Goal: Find specific page/section: Find specific page/section

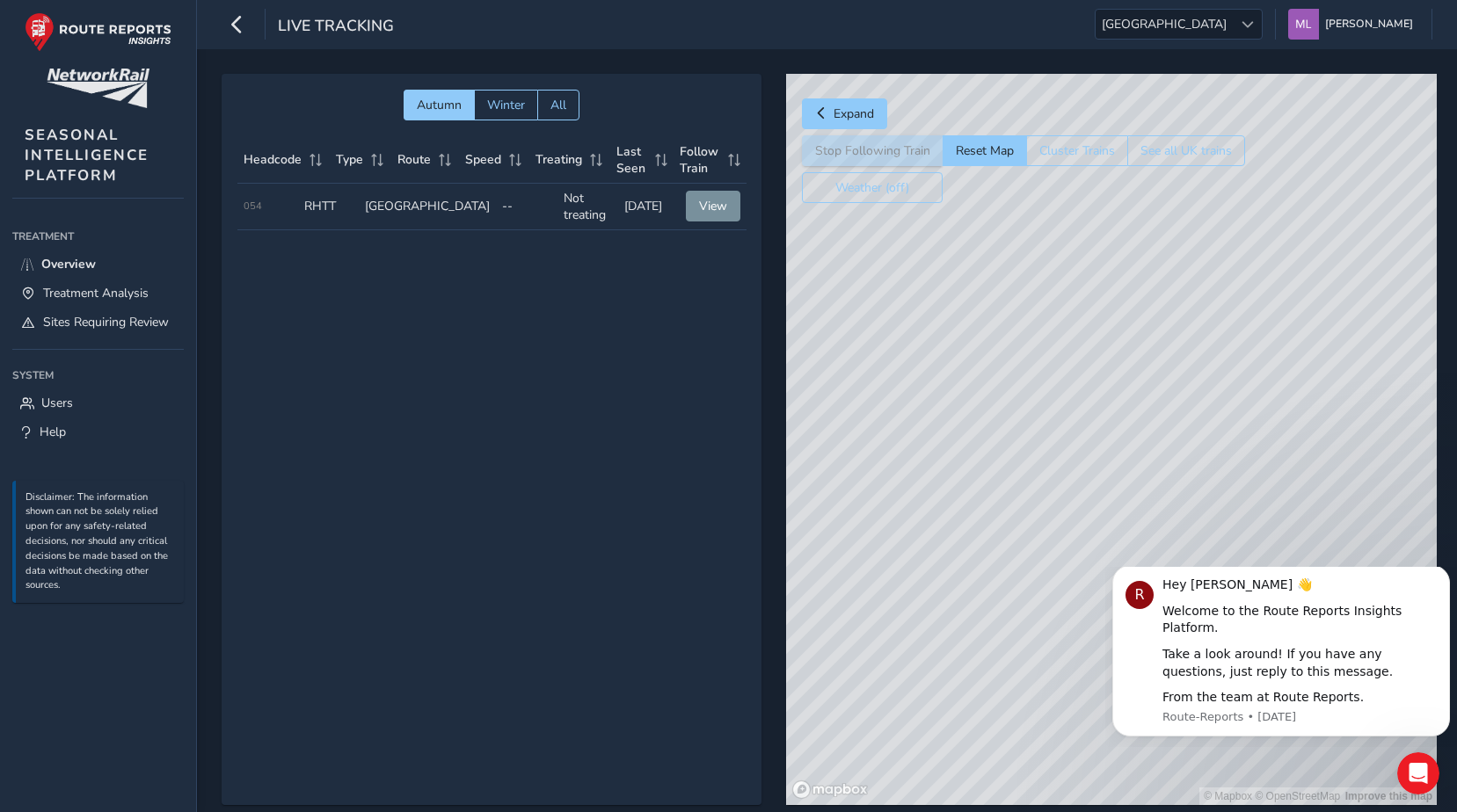
click at [623, 207] on td "Last Seen 5 days ago" at bounding box center [647, 207] width 60 height 46
click at [1203, 45] on div "Live Tracking Scotland Scotland Matthew Leyshon Colour Scheme: Dark Dim Light L…" at bounding box center [826, 24] width 1260 height 49
click at [1199, 26] on span "[GEOGRAPHIC_DATA]" at bounding box center [1164, 23] width 137 height 29
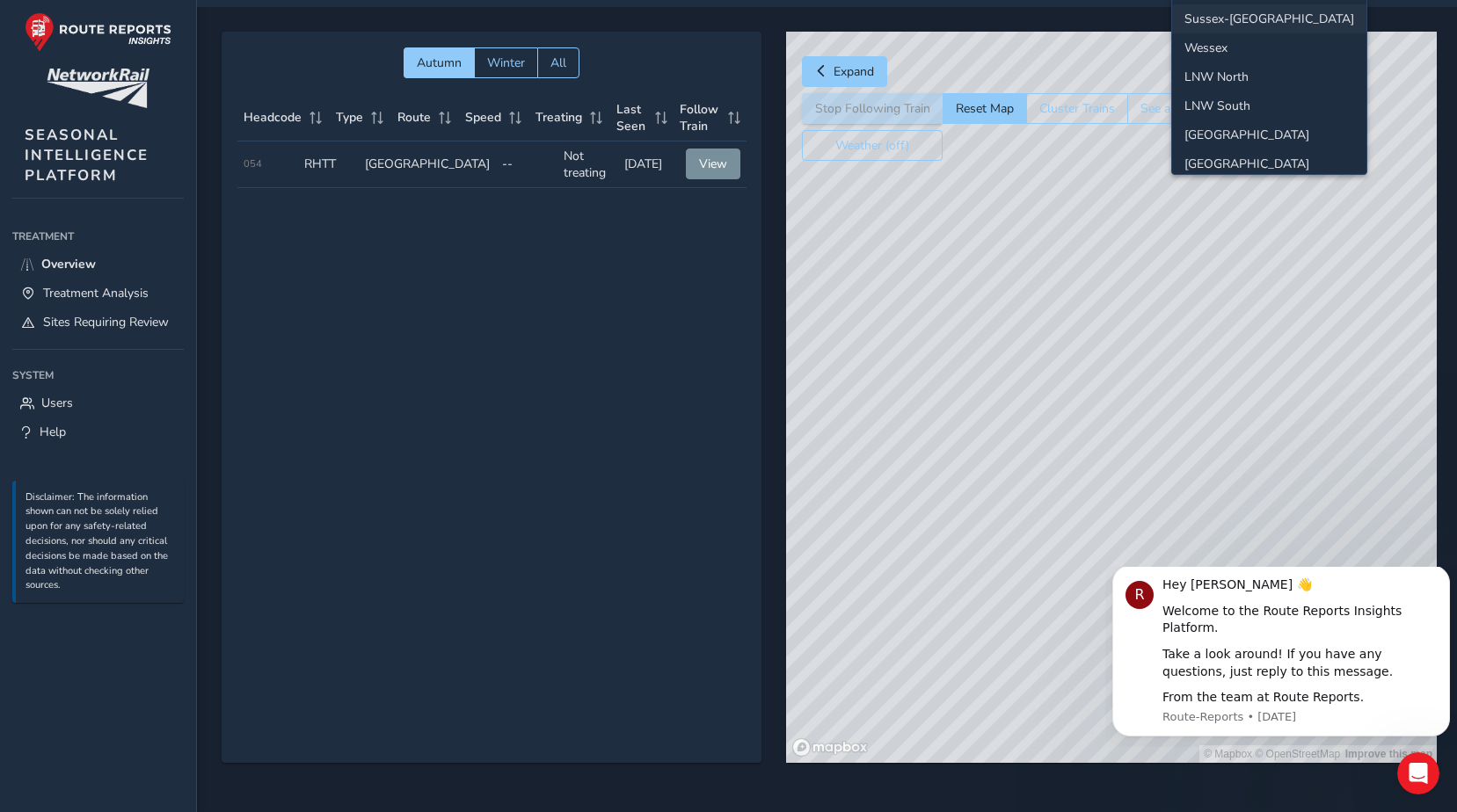
click at [1210, 15] on li "Sussex-Kent" at bounding box center [1270, 19] width 195 height 29
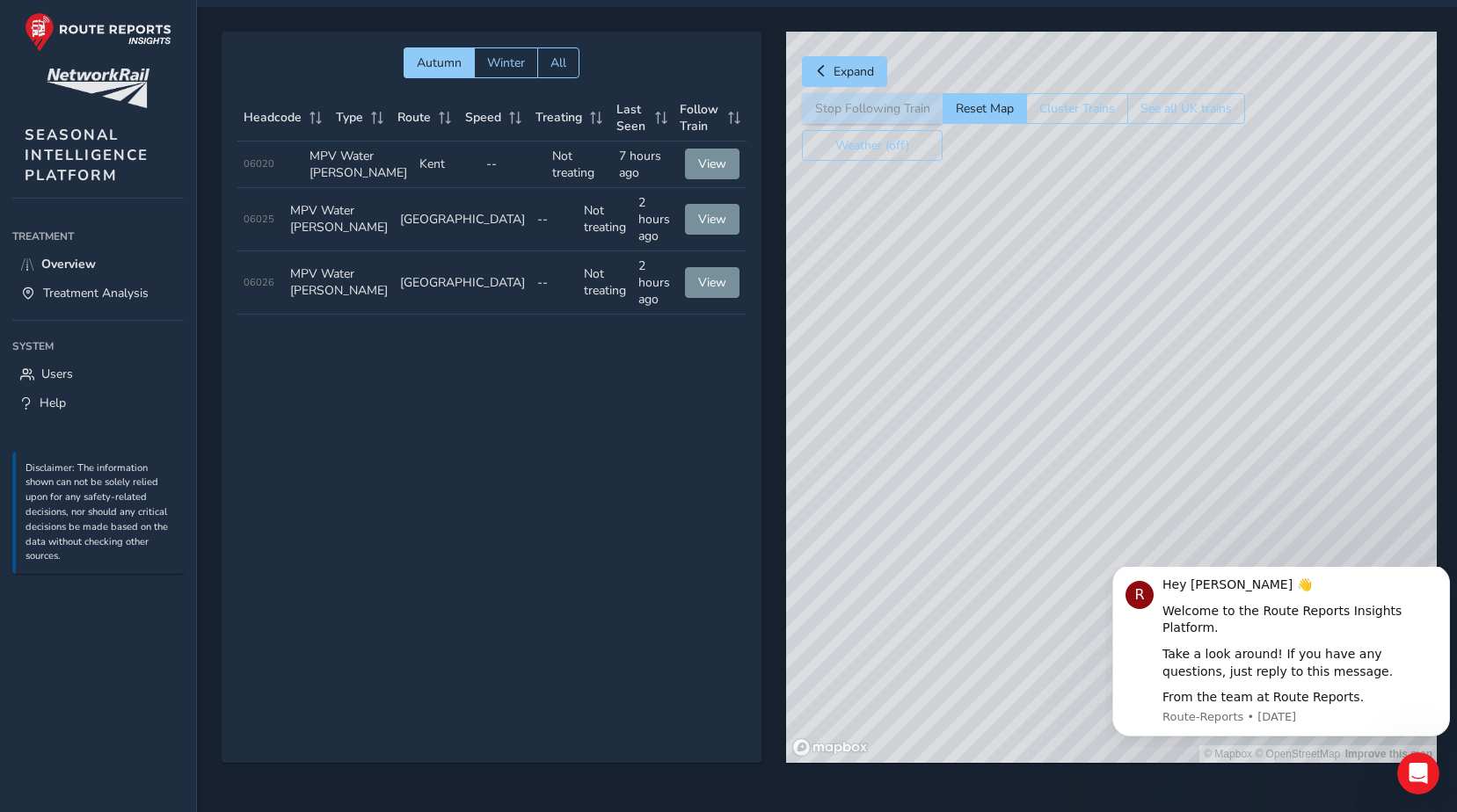
click at [963, 431] on div "© Mapbox © OpenStreetMap Improve this map" at bounding box center [1112, 397] width 651 height 731
click at [967, 444] on div "© Mapbox © OpenStreetMap Improve this map" at bounding box center [1112, 397] width 651 height 731
click at [1117, 387] on div "© Mapbox © OpenStreetMap Improve this map © Maxar" at bounding box center [1112, 397] width 651 height 731
click at [1121, 369] on div "© Mapbox © OpenStreetMap Improve this map © Maxar" at bounding box center [1112, 397] width 651 height 731
click at [1063, 379] on div "© Mapbox © OpenStreetMap Improve this map" at bounding box center [1112, 397] width 651 height 731
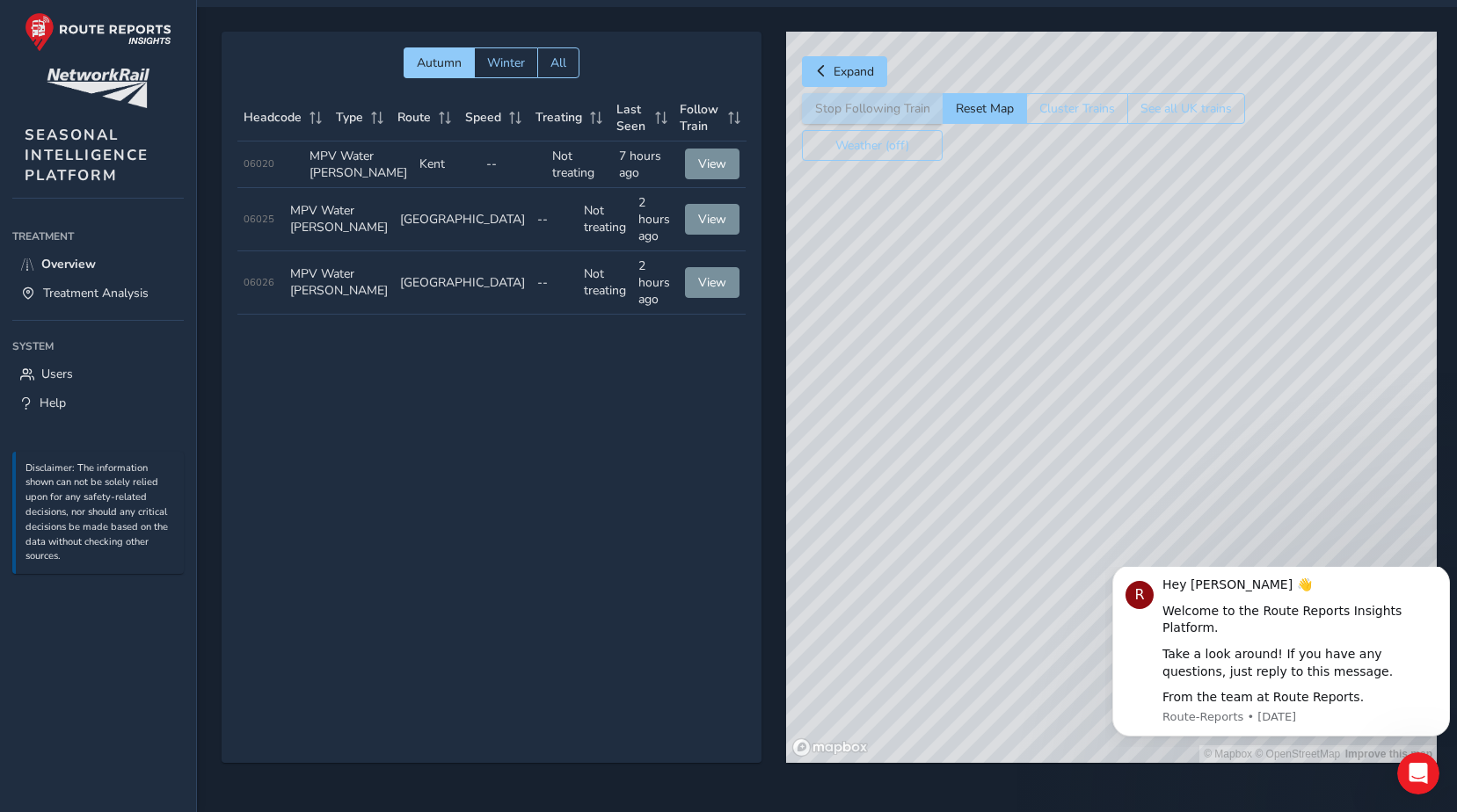
click at [1041, 404] on div "© Mapbox © OpenStreetMap Improve this map" at bounding box center [1112, 397] width 651 height 731
click at [1042, 395] on div "© Mapbox © OpenStreetMap Improve this map" at bounding box center [1112, 397] width 651 height 731
click at [1044, 382] on div "© Mapbox © OpenStreetMap Improve this map" at bounding box center [1112, 397] width 651 height 731
drag, startPoint x: 1058, startPoint y: 424, endPoint x: 984, endPoint y: 180, distance: 255.0
click at [984, 180] on div "© Mapbox © OpenStreetMap Improve this map" at bounding box center [1112, 397] width 651 height 731
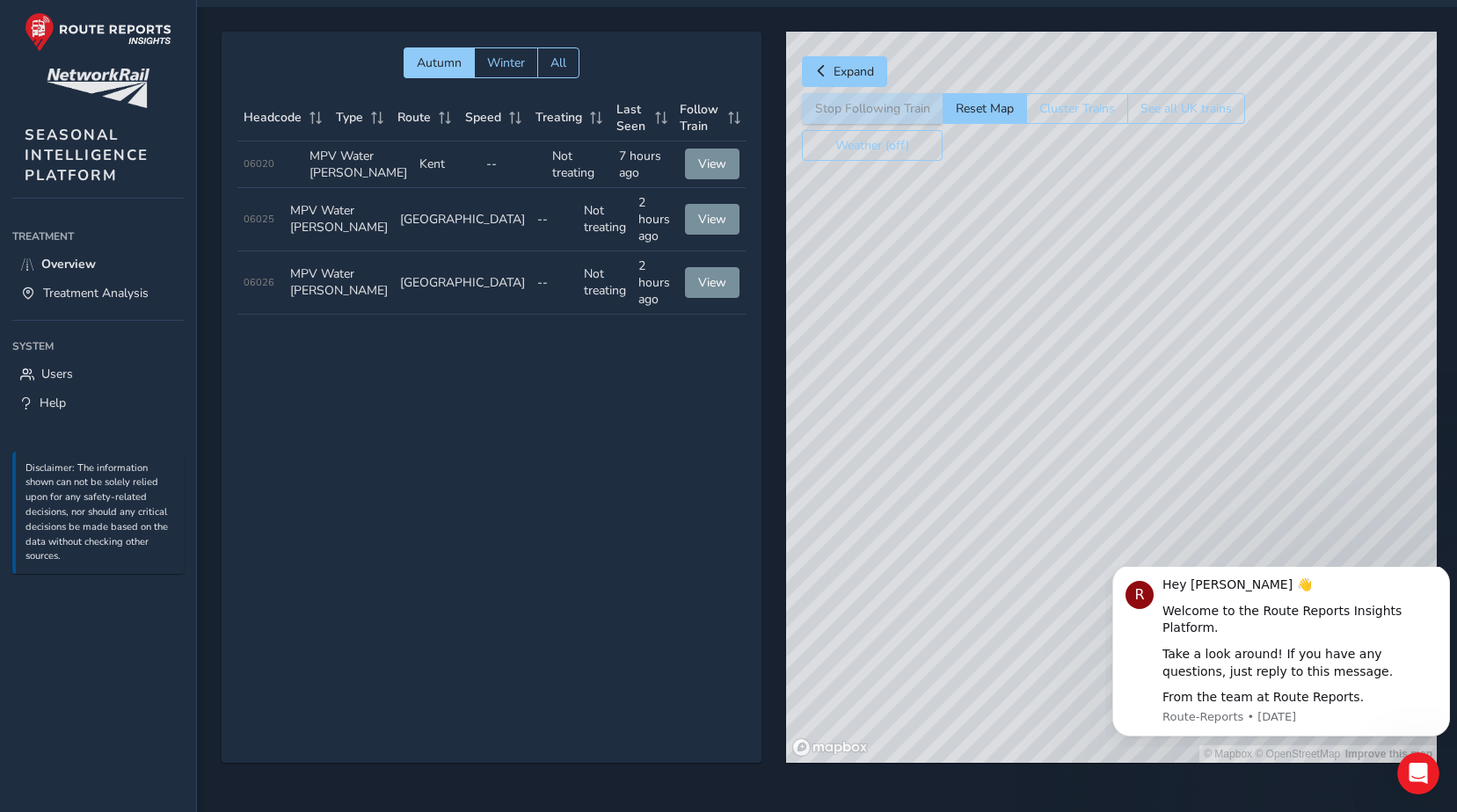
drag, startPoint x: 1007, startPoint y: 238, endPoint x: 997, endPoint y: 333, distance: 95.5
drag, startPoint x: 992, startPoint y: 349, endPoint x: 1004, endPoint y: 599, distance: 250.3
click at [1006, 612] on div "© Mapbox © OpenStreetMap Improve this map" at bounding box center [1112, 397] width 651 height 731
click at [1093, 494] on div "© Mapbox © OpenStreetMap Improve this map" at bounding box center [1112, 397] width 651 height 731
click at [1098, 503] on div "© Mapbox © OpenStreetMap Improve this map" at bounding box center [1112, 397] width 651 height 731
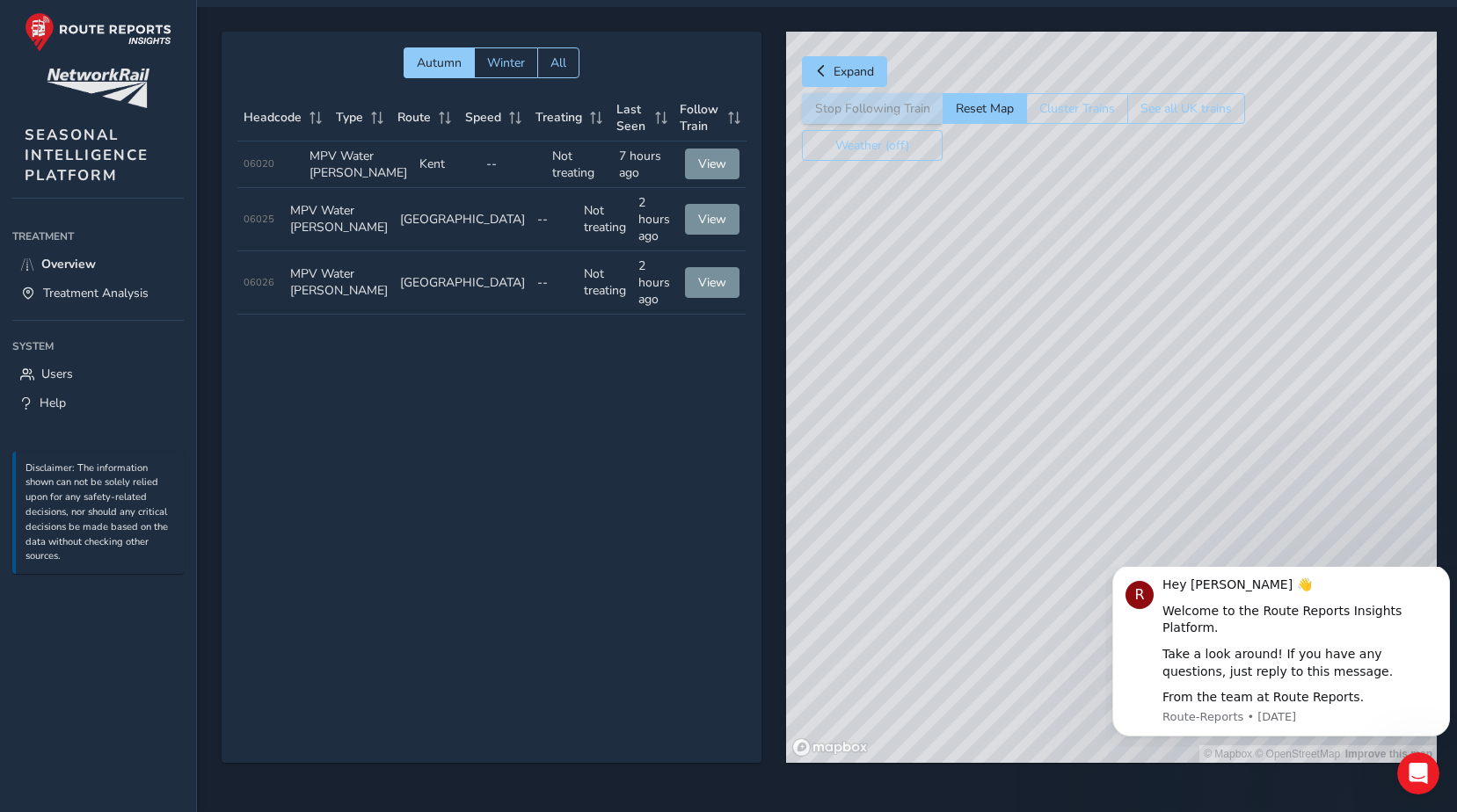
drag, startPoint x: 1099, startPoint y: 504, endPoint x: 828, endPoint y: 432, distance: 280.4
drag, startPoint x: 1057, startPoint y: 427, endPoint x: 813, endPoint y: 350, distance: 255.9
click at [685, 308] on div "Autumn Winter All Headcode Type Route Speed Treating Last Seen Follow Train Hea…" at bounding box center [826, 409] width 1210 height 755
drag, startPoint x: 1142, startPoint y: 412, endPoint x: 824, endPoint y: 502, distance: 330.5
click at [773, 501] on div "Autumn Winter All Headcode Type Route Speed Treating Last Seen Follow Train Hea…" at bounding box center [826, 409] width 1210 height 755
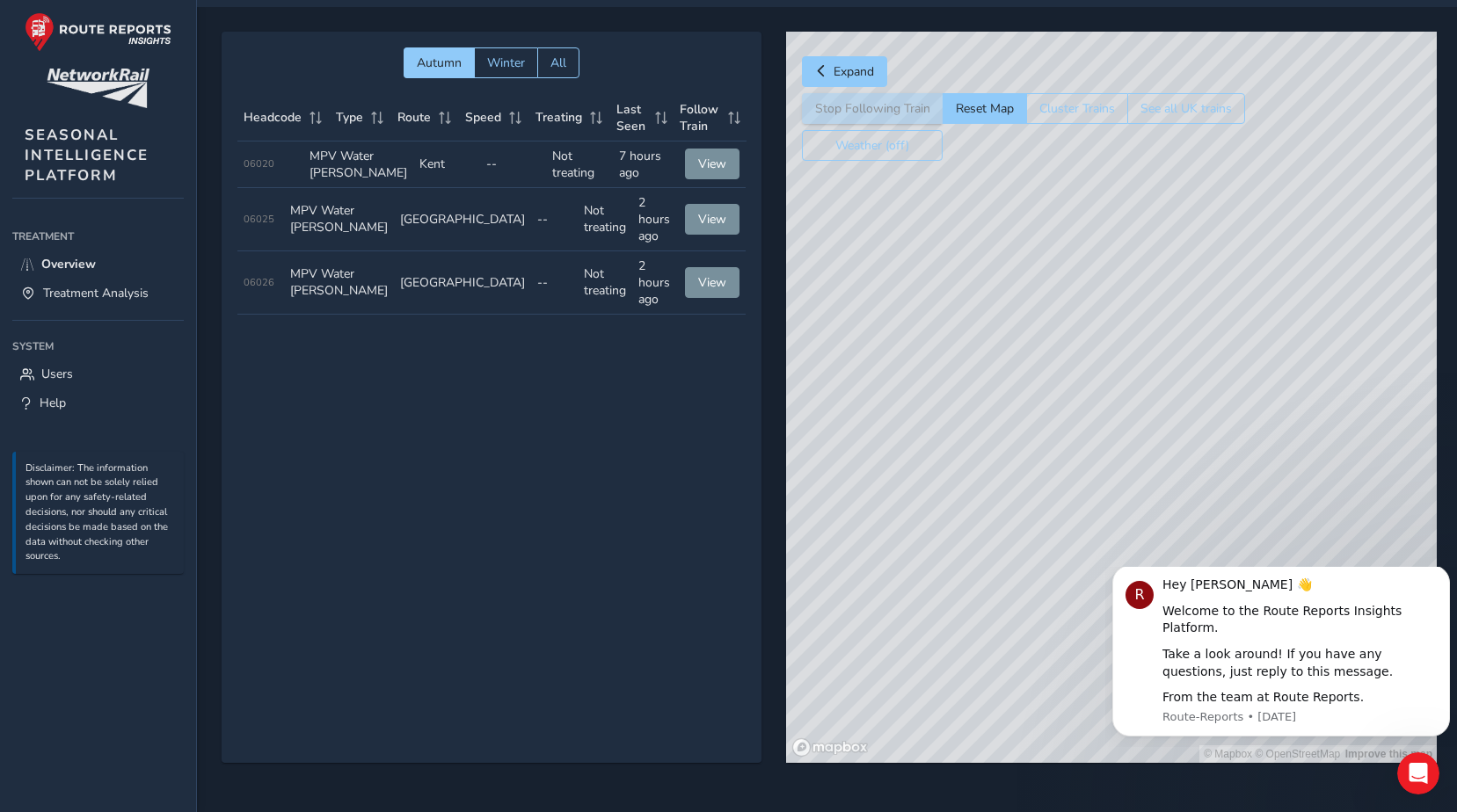
drag, startPoint x: 2230, startPoint y: 1023, endPoint x: 1343, endPoint y: 572, distance: 995.1
drag, startPoint x: 1213, startPoint y: 415, endPoint x: 1254, endPoint y: 522, distance: 114.6
click at [1254, 522] on div "© Mapbox © OpenStreetMap Improve this map" at bounding box center [1112, 397] width 651 height 731
drag, startPoint x: 1218, startPoint y: 396, endPoint x: 1211, endPoint y: 541, distance: 145.2
click at [1211, 541] on div "© Mapbox © OpenStreetMap Improve this map" at bounding box center [1112, 397] width 651 height 731
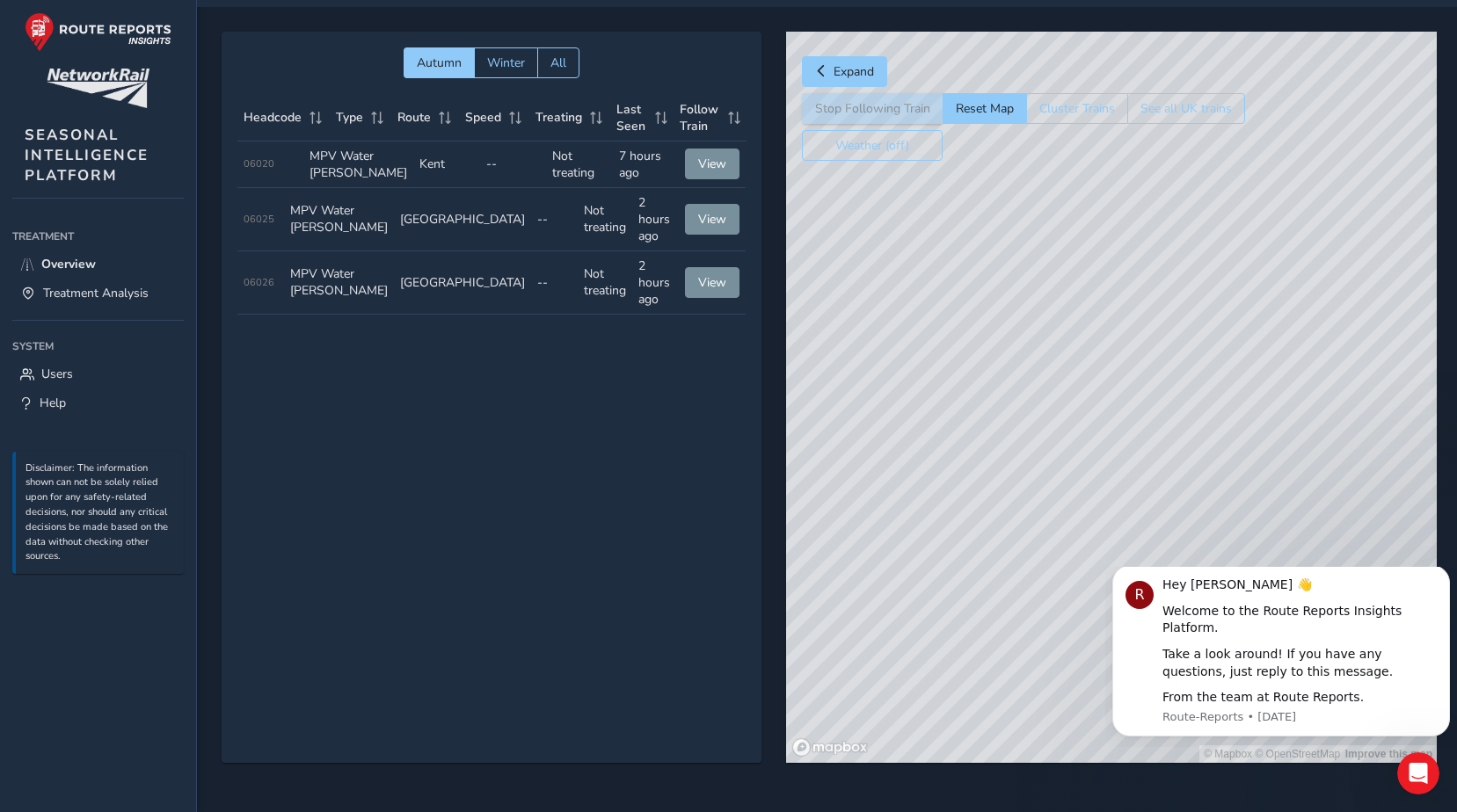
drag, startPoint x: 1185, startPoint y: 356, endPoint x: 1210, endPoint y: 542, distance: 187.7
click at [1185, 504] on div "© Mapbox © OpenStreetMap Improve this map" at bounding box center [1112, 397] width 651 height 731
click at [1440, 576] on icon "Dismiss notification" at bounding box center [1445, 571] width 9 height 9
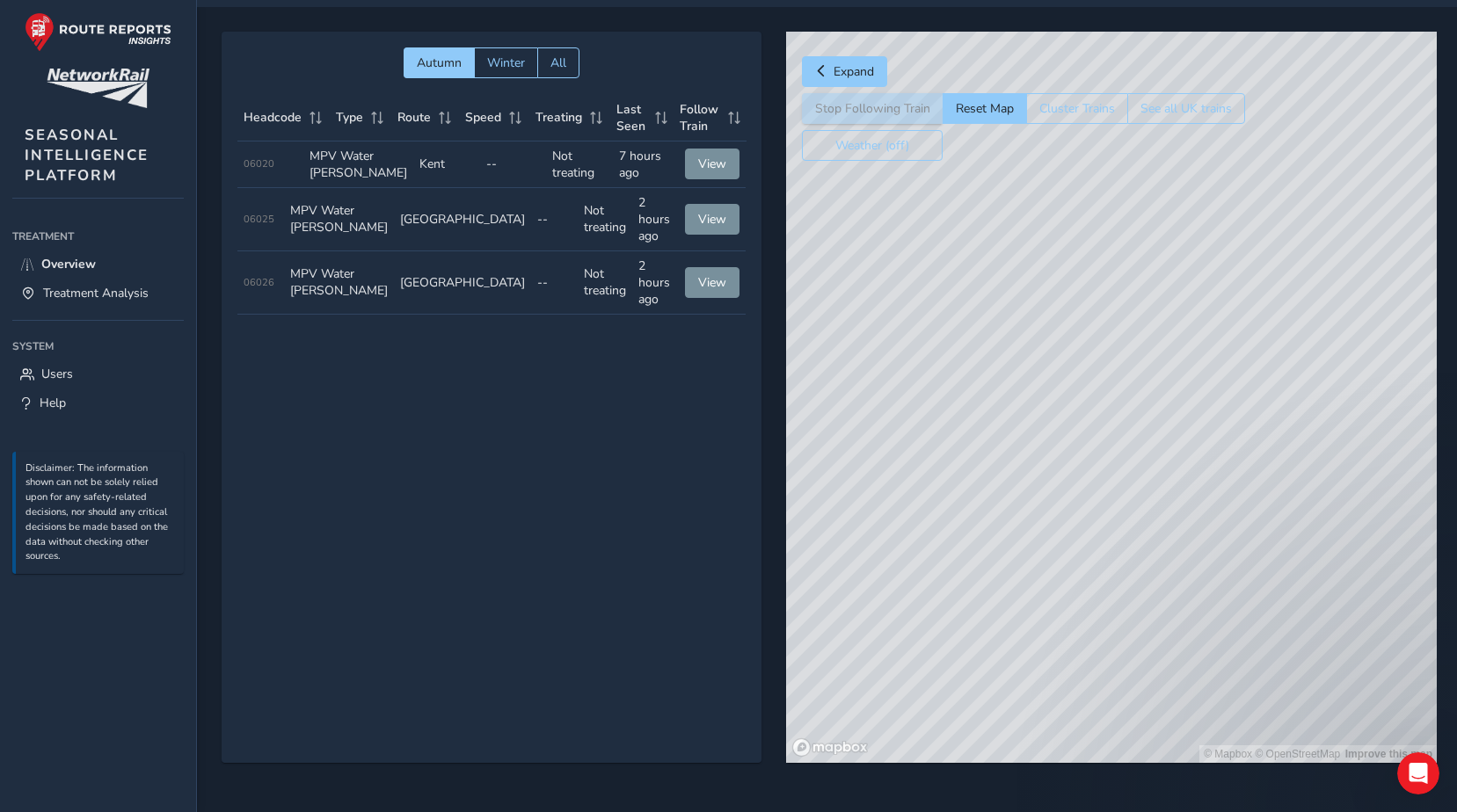
drag, startPoint x: 1263, startPoint y: 541, endPoint x: 1188, endPoint y: 643, distance: 126.6
click at [1201, 656] on div "© Mapbox © OpenStreetMap Improve this map" at bounding box center [1112, 397] width 651 height 731
drag, startPoint x: 1134, startPoint y: 571, endPoint x: 1116, endPoint y: 638, distance: 69.4
click at [1120, 653] on div "© Mapbox © OpenStreetMap Improve this map" at bounding box center [1112, 397] width 651 height 731
click at [111, 294] on span "Treatment Analysis" at bounding box center [96, 293] width 106 height 17
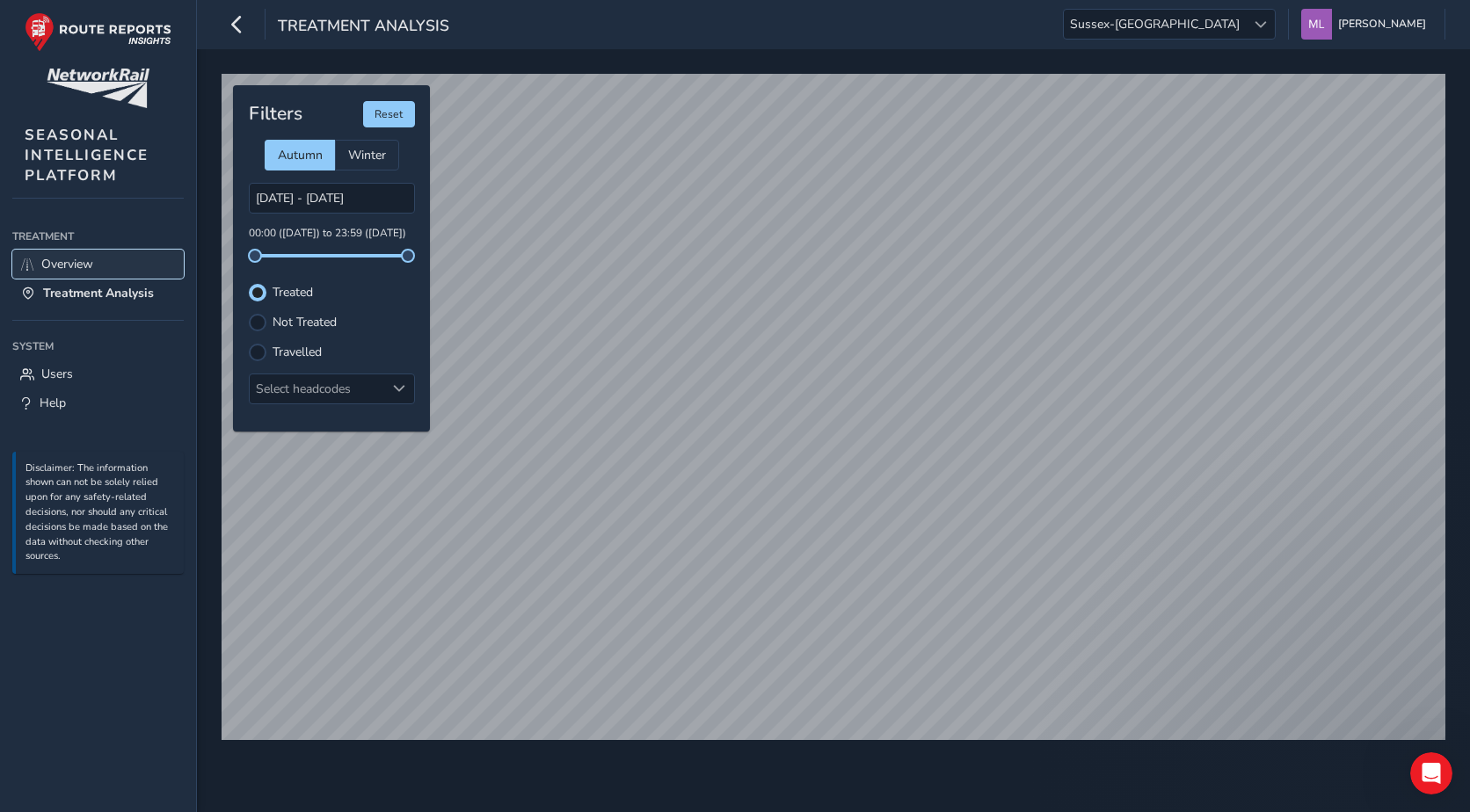
click at [78, 267] on span "Overview" at bounding box center [68, 264] width 52 height 17
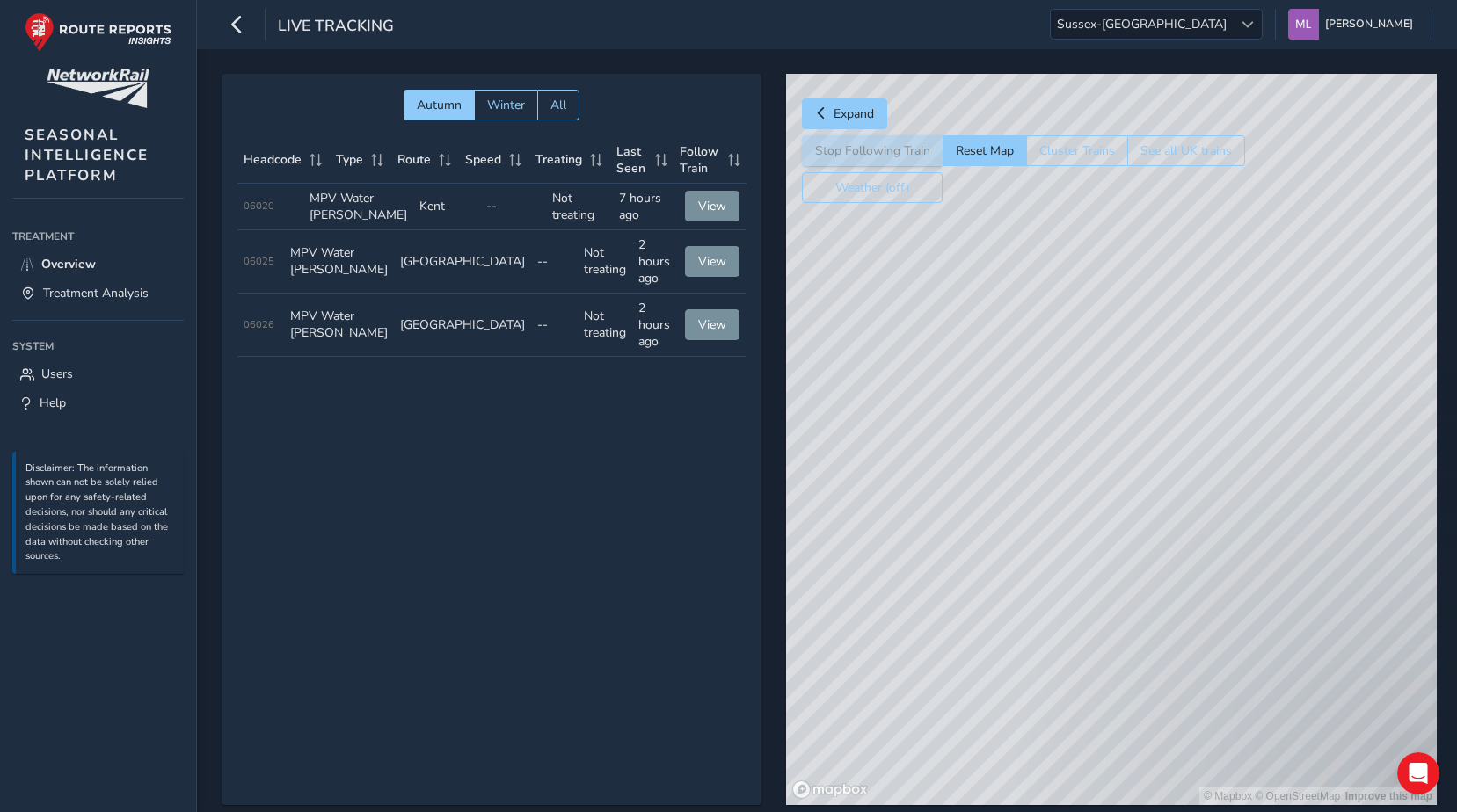
drag, startPoint x: 1104, startPoint y: 466, endPoint x: 1107, endPoint y: 551, distance: 85.1
click at [1107, 551] on div "© Mapbox © OpenStreetMap Improve this map" at bounding box center [1112, 439] width 651 height 731
drag, startPoint x: 1247, startPoint y: 376, endPoint x: 1159, endPoint y: 377, distance: 88.0
click at [1079, 384] on div "© Mapbox © OpenStreetMap Improve this map" at bounding box center [1112, 439] width 651 height 731
drag, startPoint x: 1272, startPoint y: 376, endPoint x: 1014, endPoint y: 443, distance: 266.6
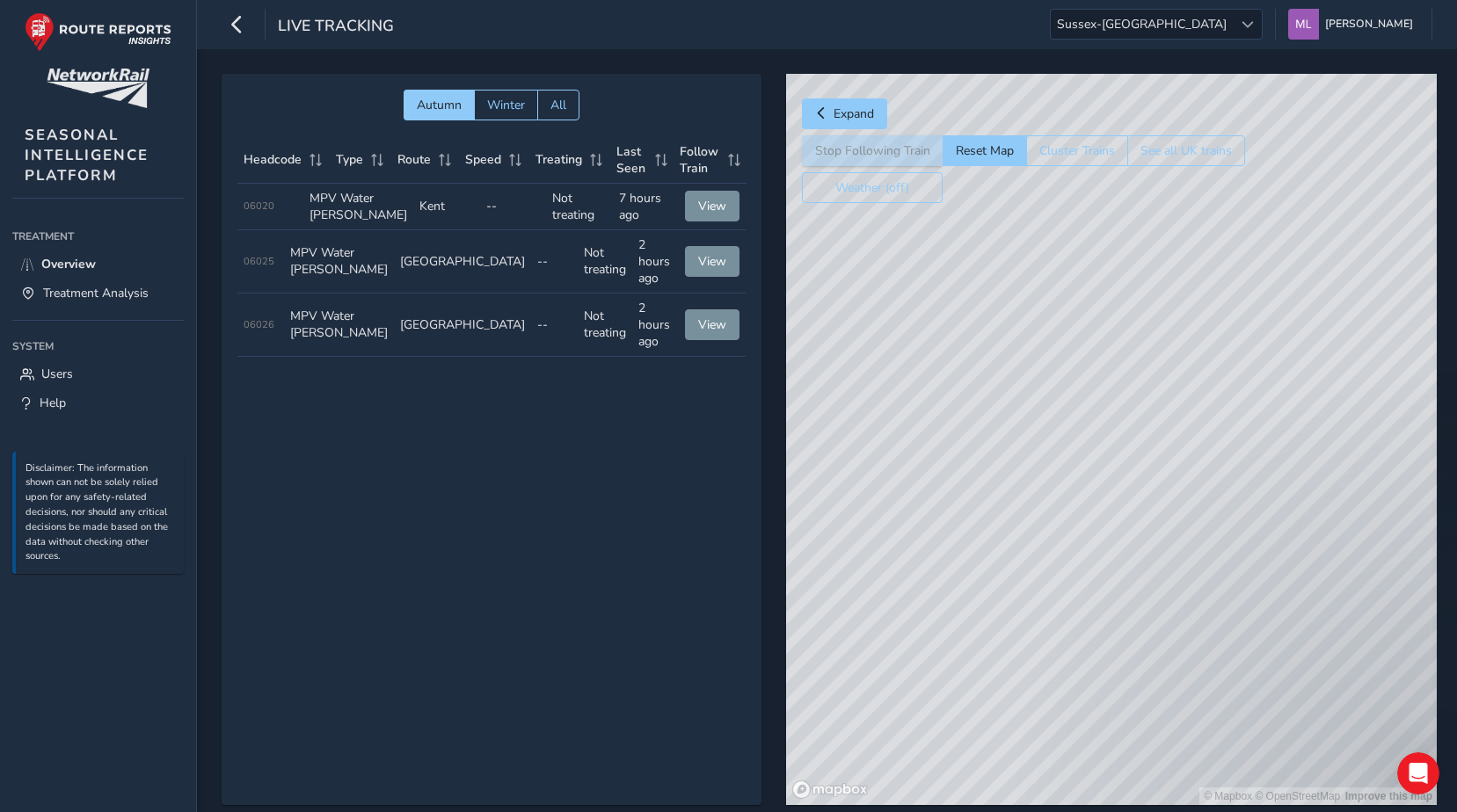
click at [1014, 443] on div "© Mapbox © OpenStreetMap Improve this map" at bounding box center [1112, 439] width 651 height 731
drag, startPoint x: 948, startPoint y: 260, endPoint x: 1040, endPoint y: 481, distance: 239.4
click at [1040, 481] on div "© Mapbox © OpenStreetMap Improve this map" at bounding box center [1112, 439] width 651 height 731
drag, startPoint x: 935, startPoint y: 400, endPoint x: 1209, endPoint y: 397, distance: 274.0
click at [1207, 400] on div "© Mapbox © OpenStreetMap Improve this map" at bounding box center [1112, 439] width 651 height 731
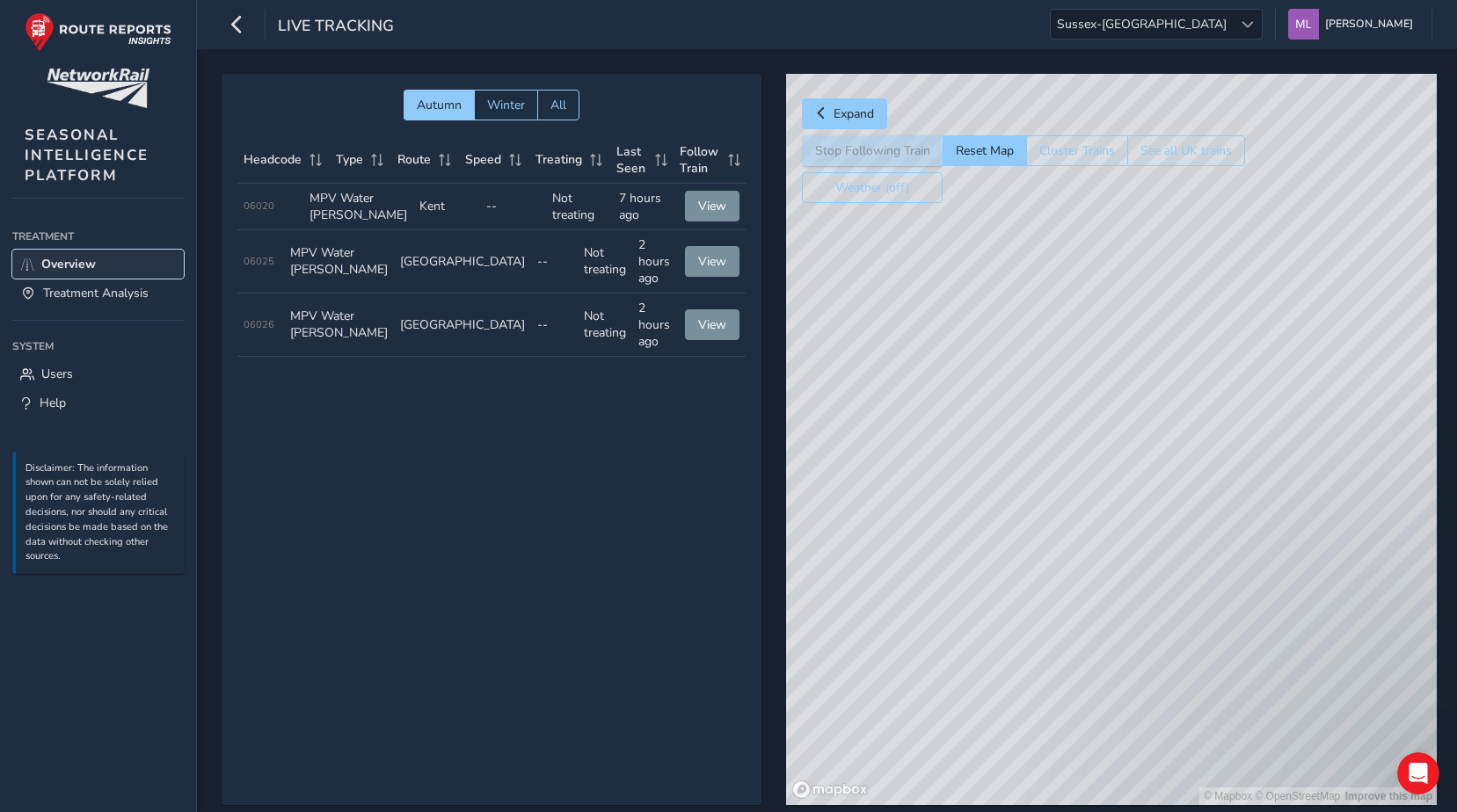
click at [75, 266] on span "Overview" at bounding box center [69, 264] width 55 height 17
click at [83, 297] on span "Treatment Analysis" at bounding box center [96, 293] width 106 height 17
